Goal: Task Accomplishment & Management: Use online tool/utility

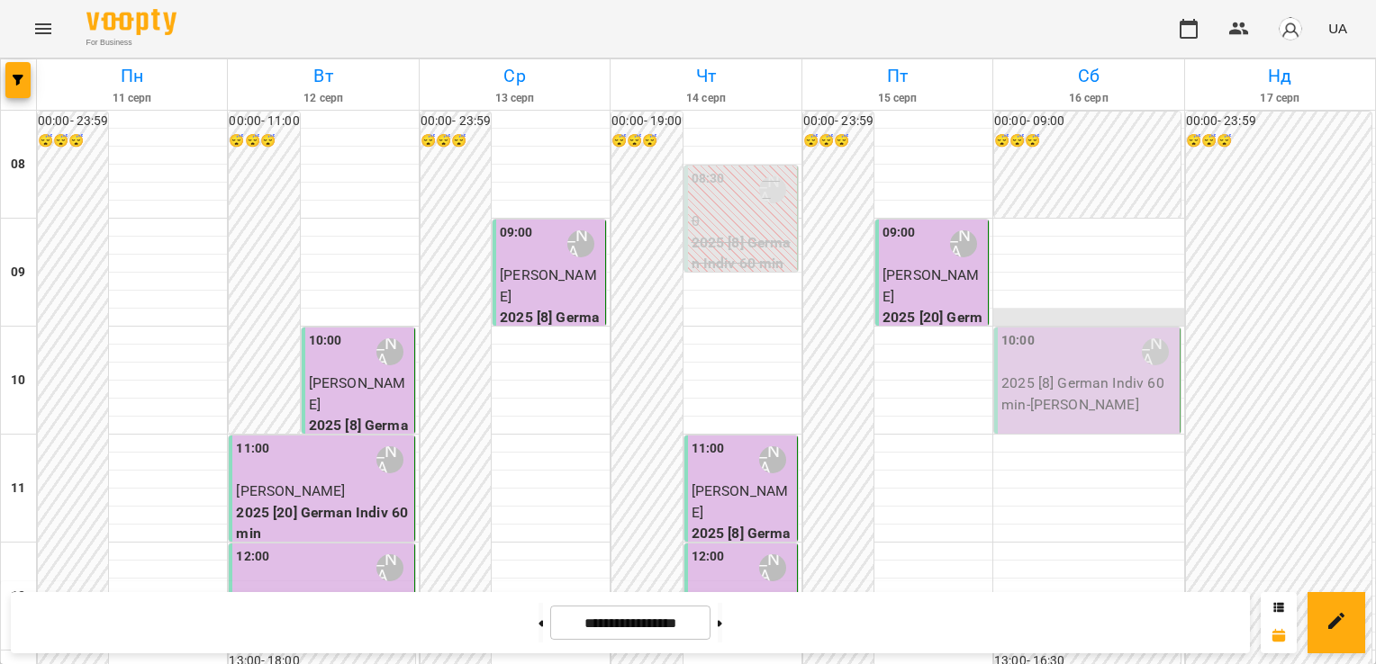
scroll to position [832, 0]
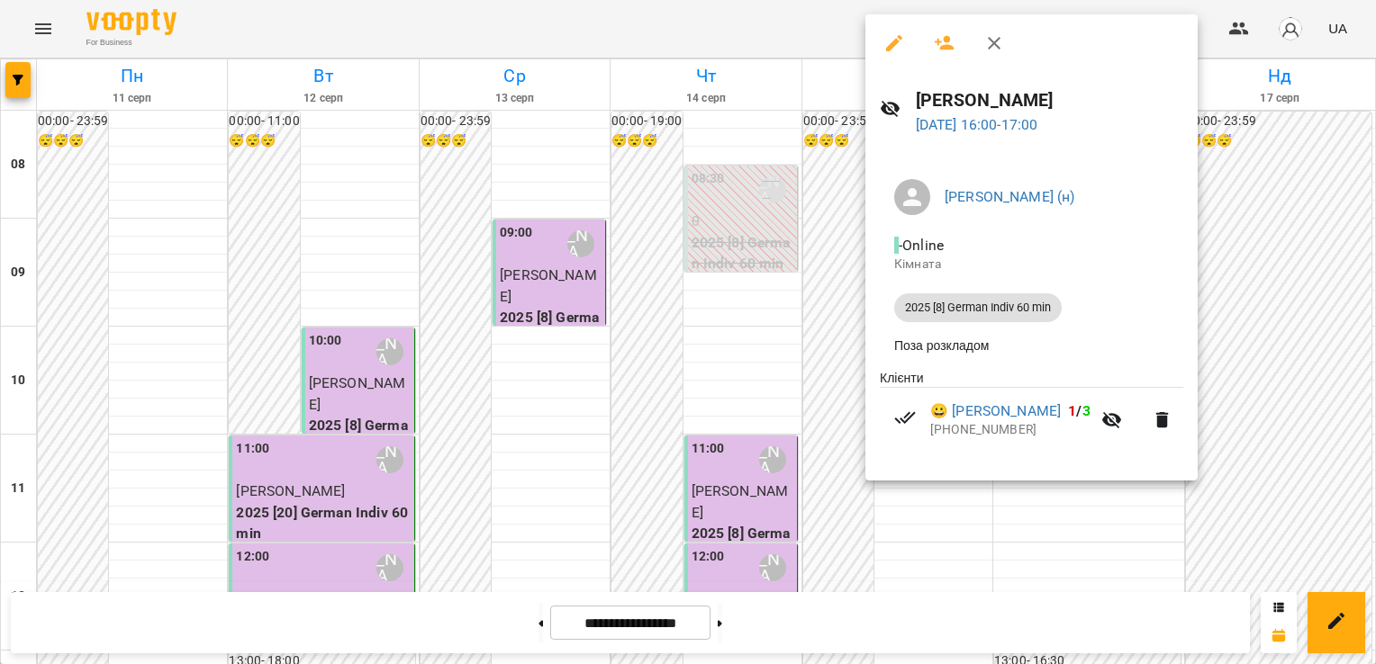
drag, startPoint x: 1246, startPoint y: 185, endPoint x: 1289, endPoint y: 27, distance: 164.3
click at [1289, 27] on div at bounding box center [688, 332] width 1376 height 664
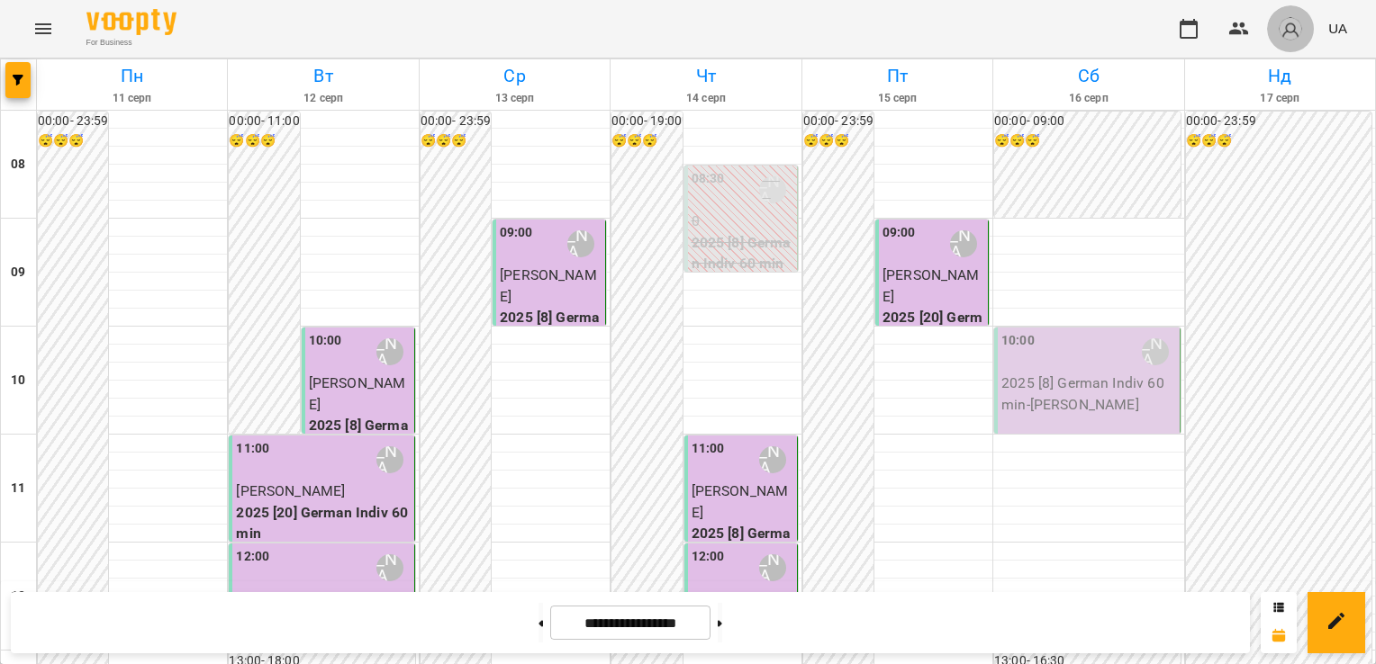
click at [1289, 27] on img "button" at bounding box center [1290, 28] width 25 height 25
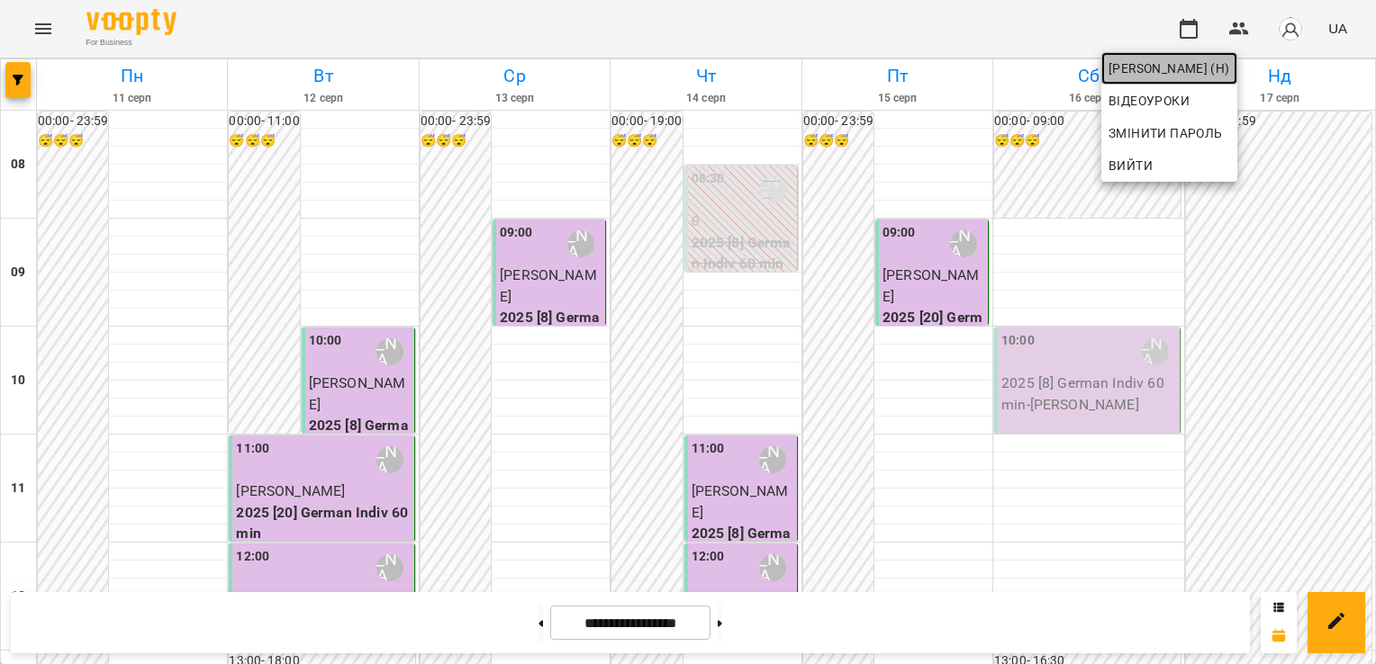
click at [1220, 59] on span "[PERSON_NAME] (н)" at bounding box center [1169, 69] width 122 height 22
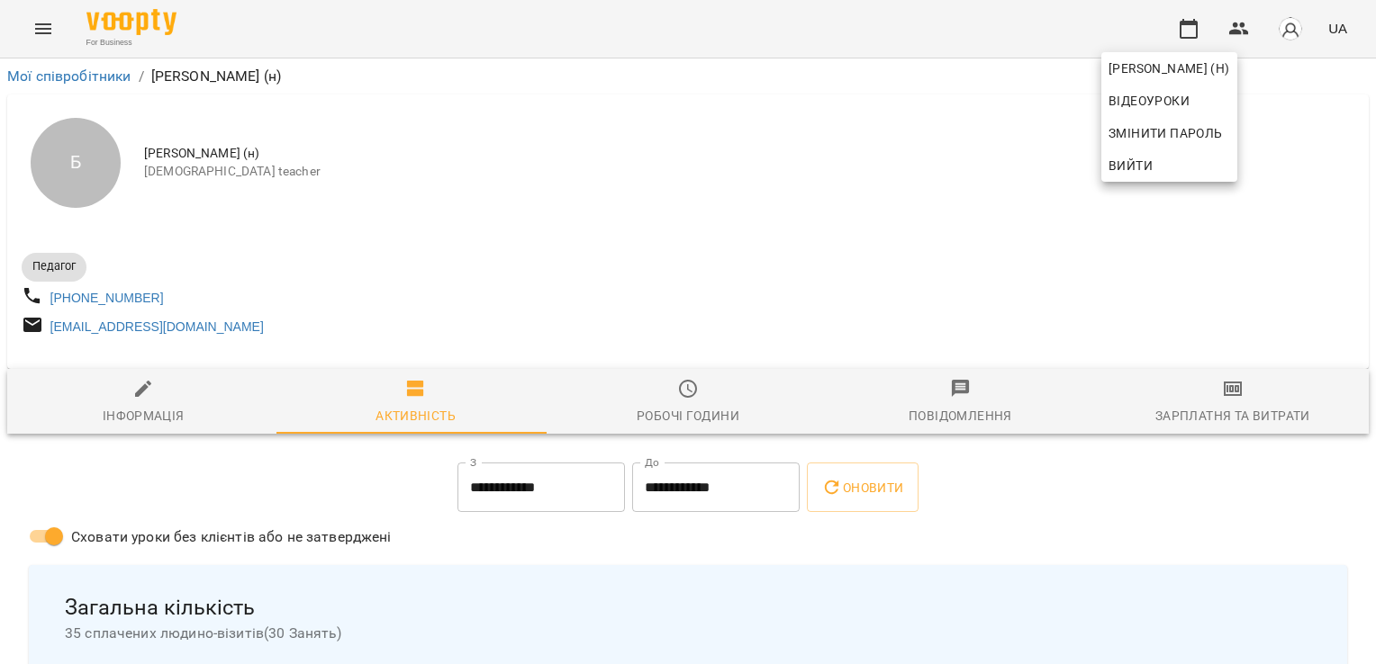
click at [1177, 420] on div at bounding box center [688, 332] width 1376 height 664
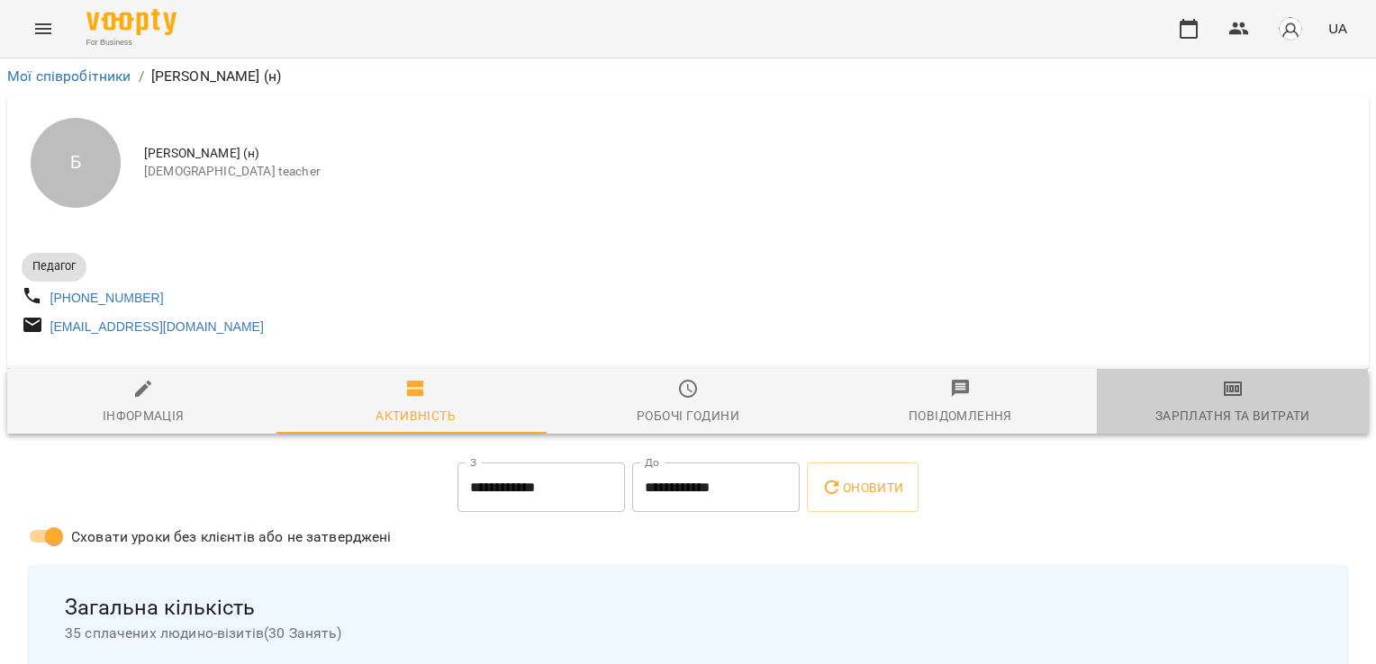
click at [1177, 420] on div "Зарплатня та Витрати" at bounding box center [1232, 416] width 155 height 22
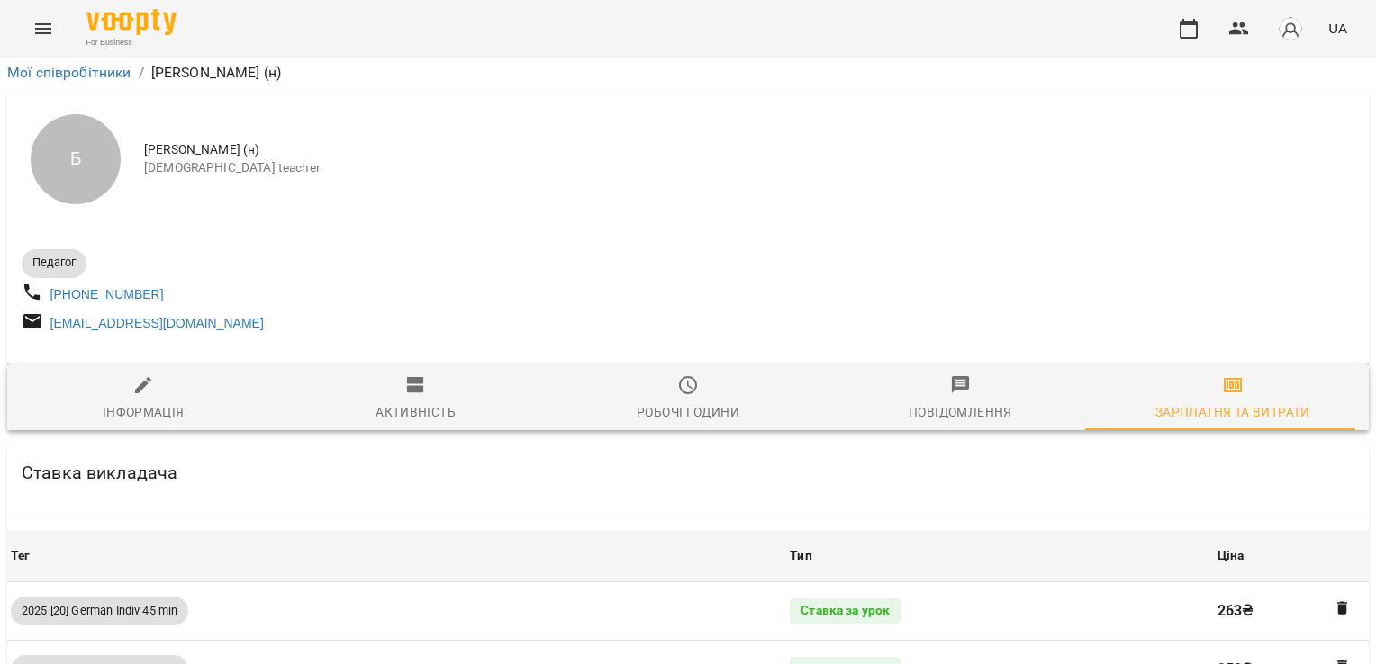
scroll to position [1664, 0]
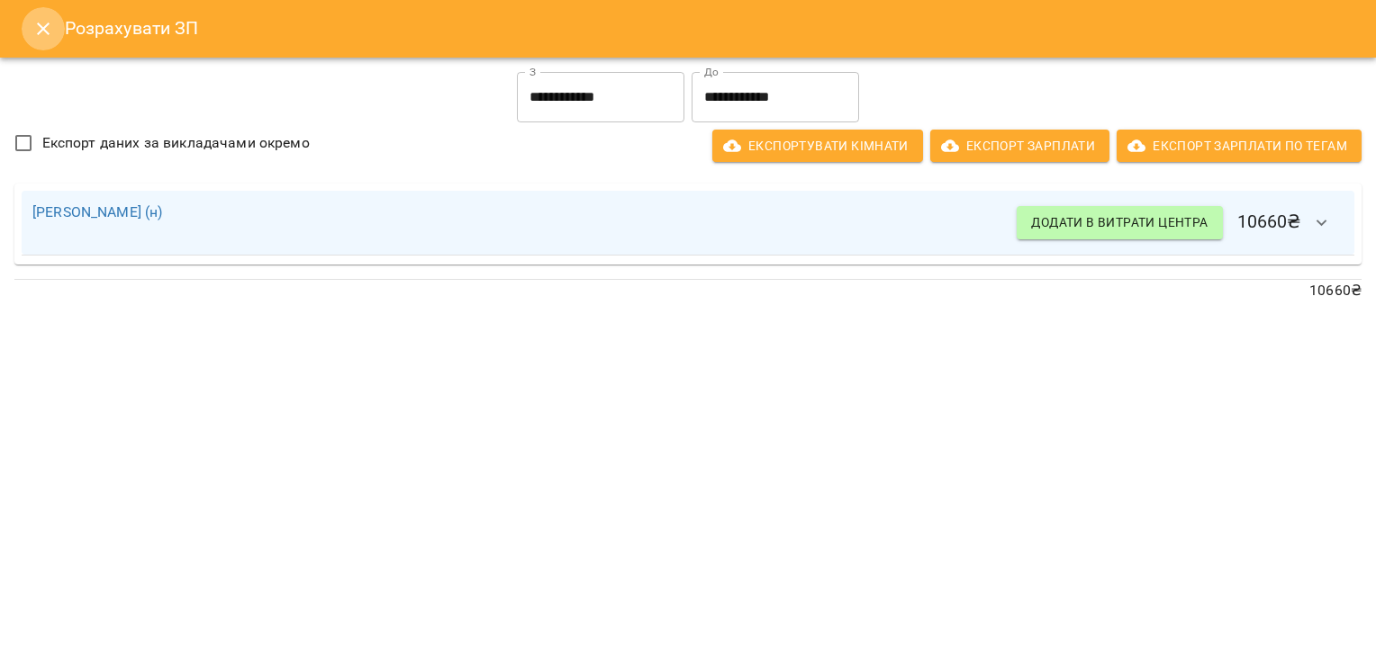
click at [32, 32] on button "Close" at bounding box center [43, 28] width 43 height 43
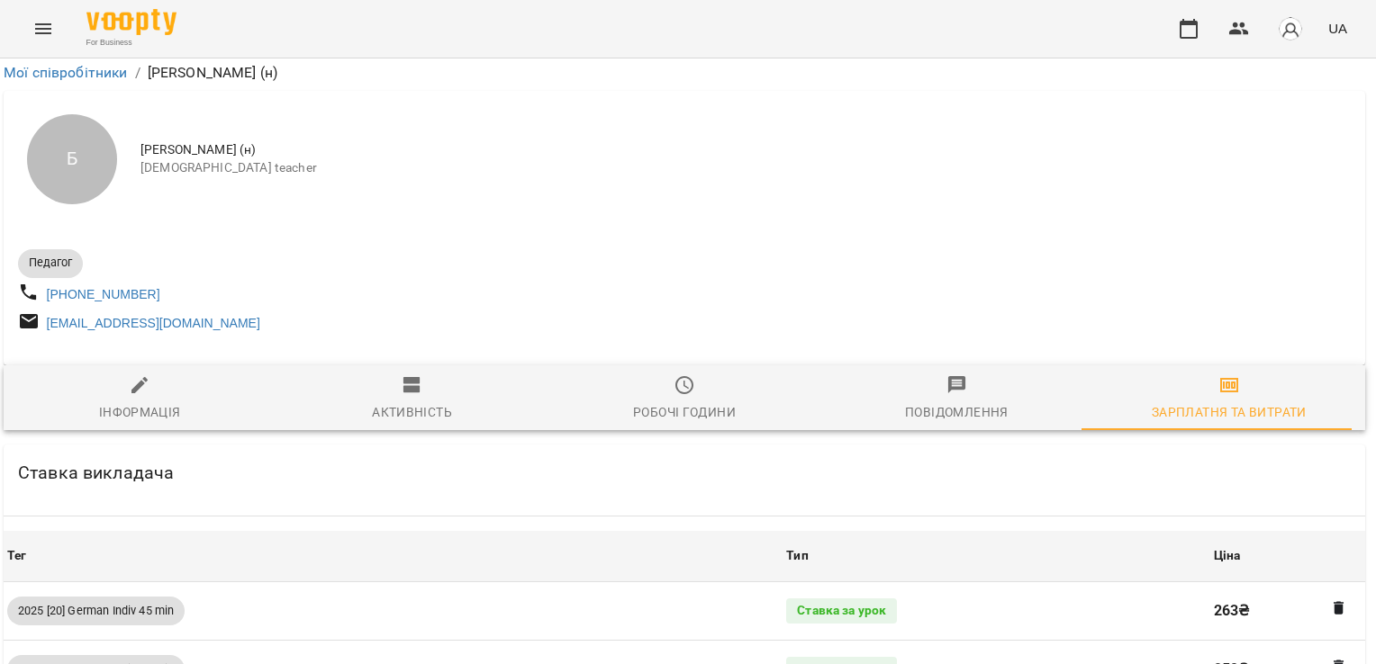
scroll to position [0, 4]
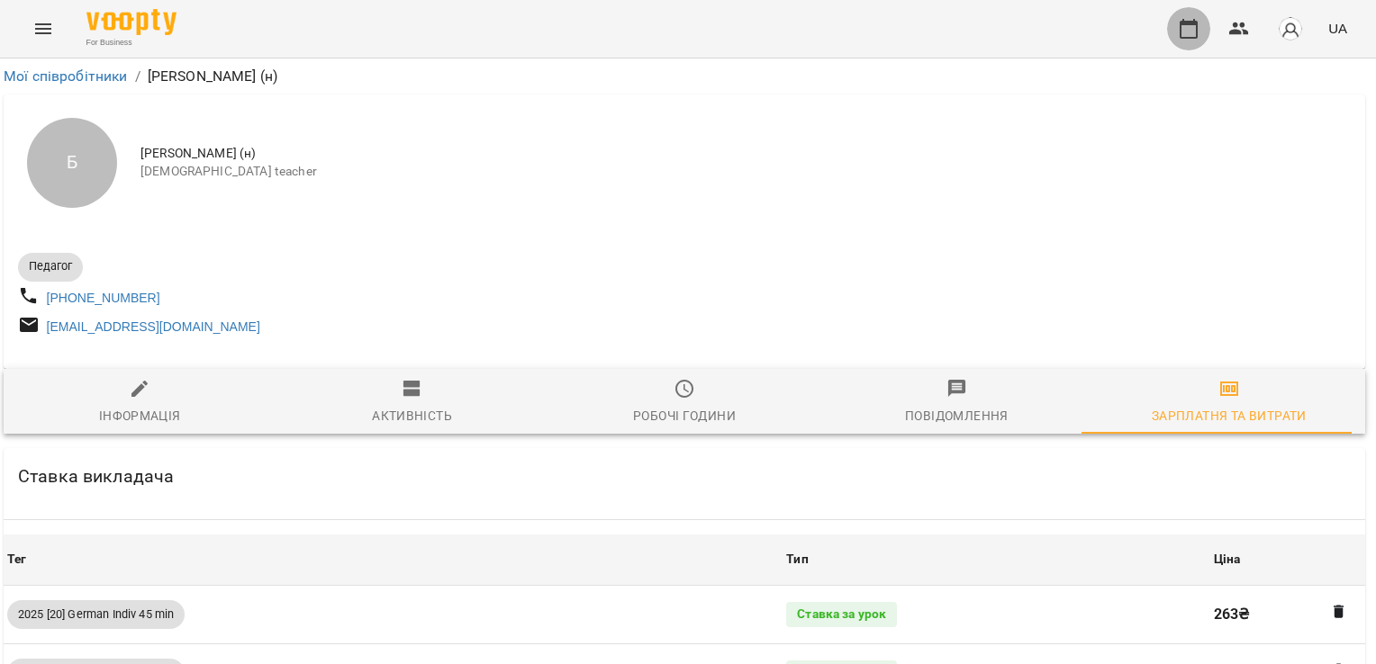
click at [1189, 31] on icon "button" at bounding box center [1189, 29] width 22 height 22
